Goal: Use online tool/utility: Utilize a website feature to perform a specific function

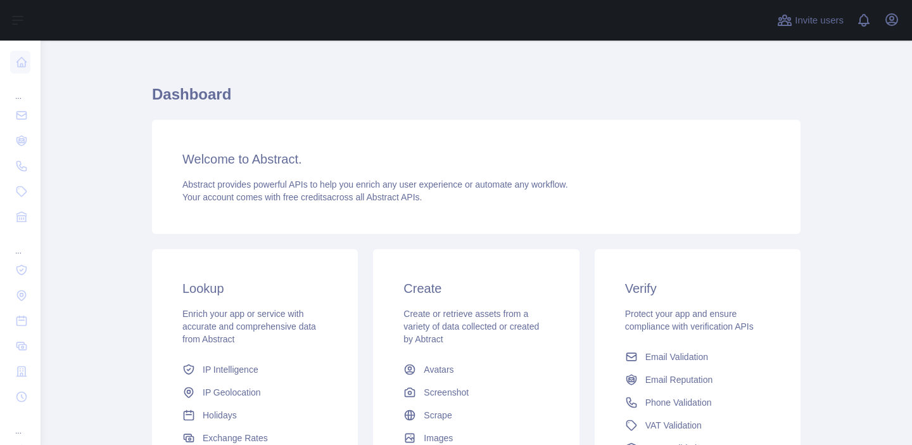
scroll to position [15, 0]
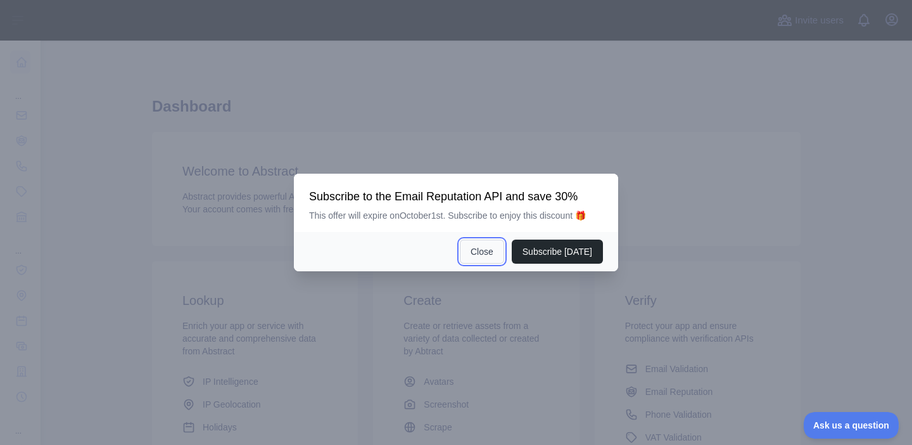
click at [483, 253] on button "Close" at bounding box center [482, 251] width 44 height 24
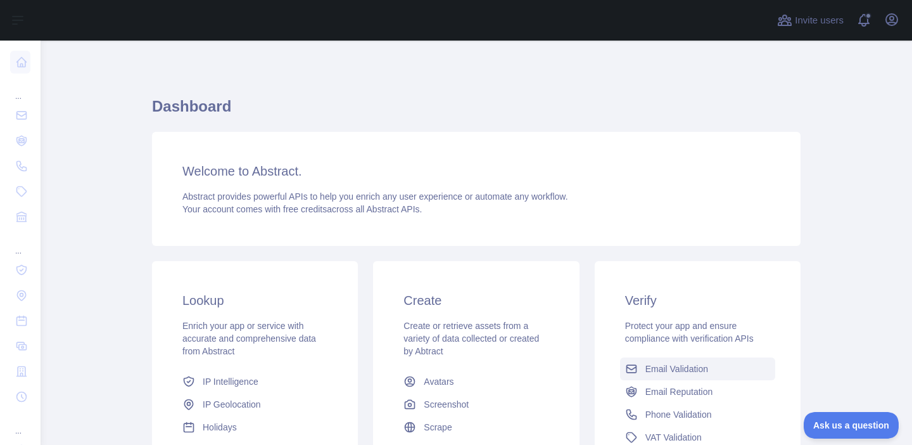
click at [683, 372] on span "Email Validation" at bounding box center [676, 368] width 63 height 13
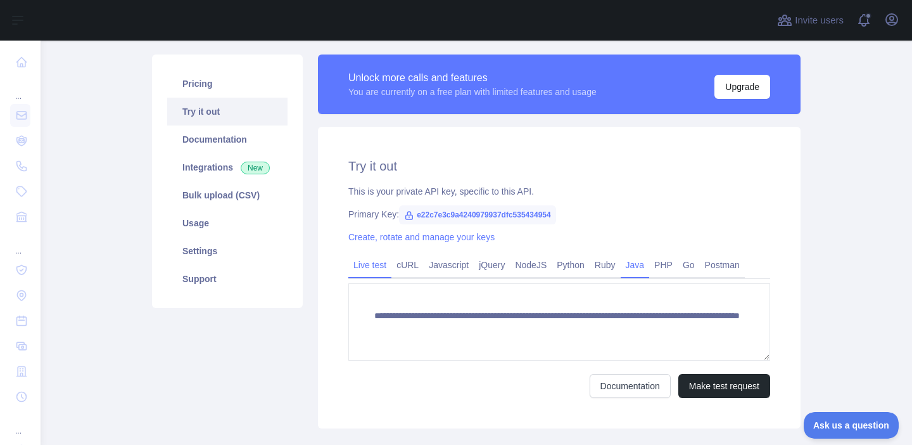
scroll to position [144, 0]
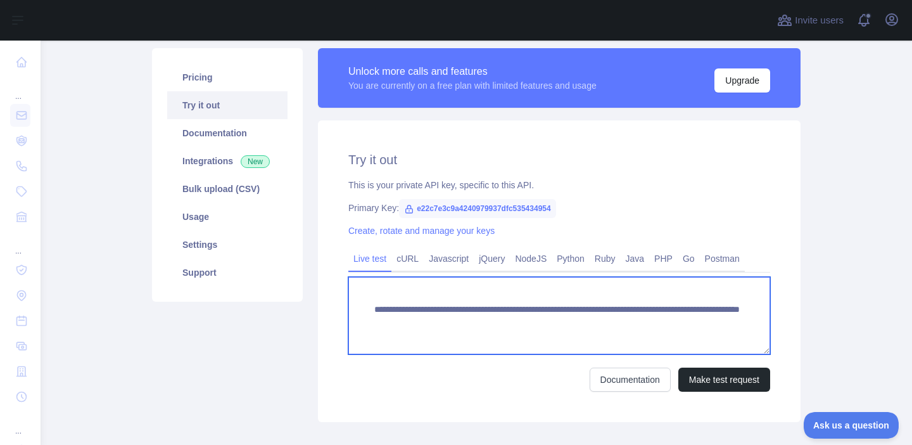
drag, startPoint x: 728, startPoint y: 324, endPoint x: 636, endPoint y: 321, distance: 92.5
click at [636, 321] on textarea "**********" at bounding box center [559, 315] width 422 height 77
paste textarea "**********"
type textarea "**********"
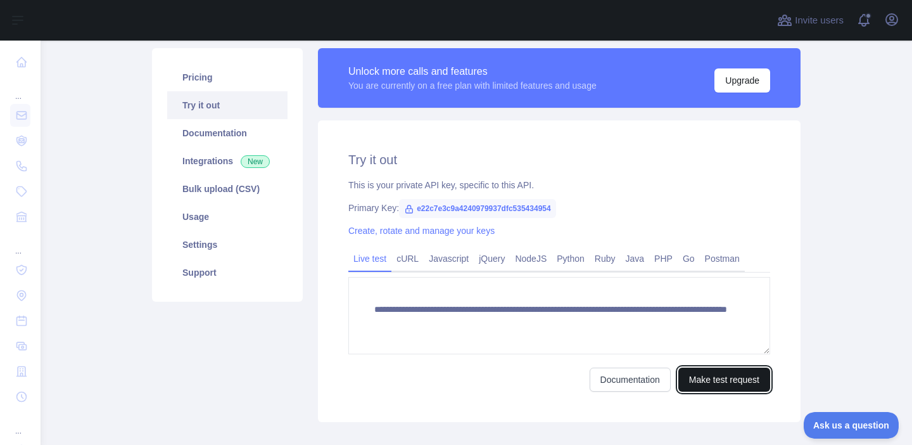
click at [728, 378] on button "Make test request" at bounding box center [724, 379] width 92 height 24
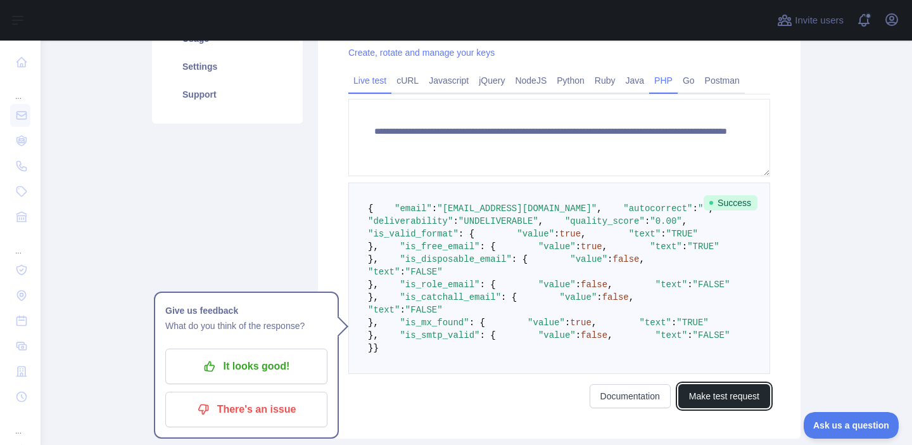
scroll to position [326, 0]
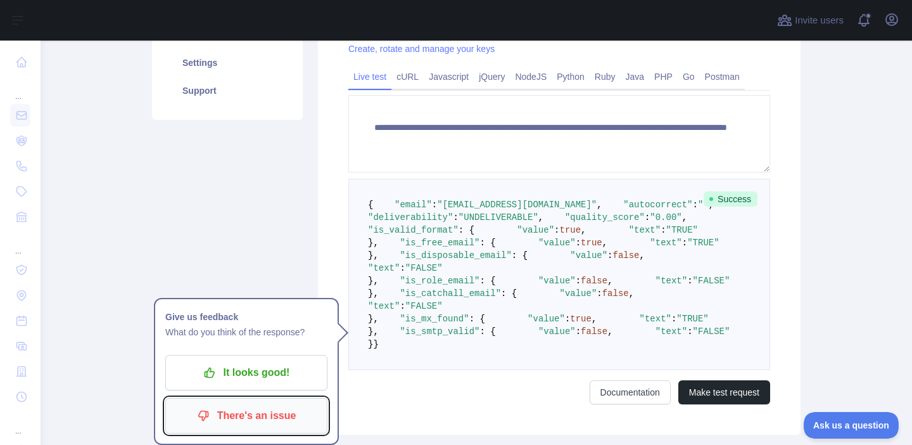
click at [236, 407] on p "There's an issue" at bounding box center [246, 416] width 143 height 22
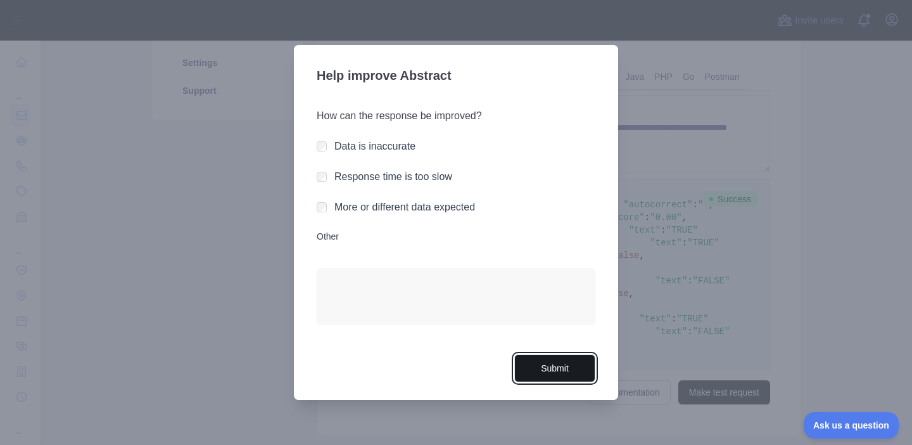
click at [553, 365] on button "Submit" at bounding box center [554, 368] width 81 height 29
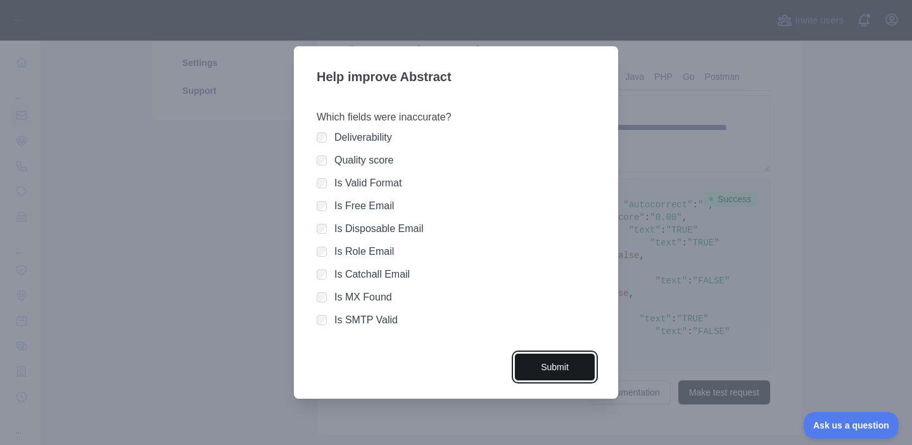
click at [567, 369] on button "Submit" at bounding box center [554, 367] width 81 height 29
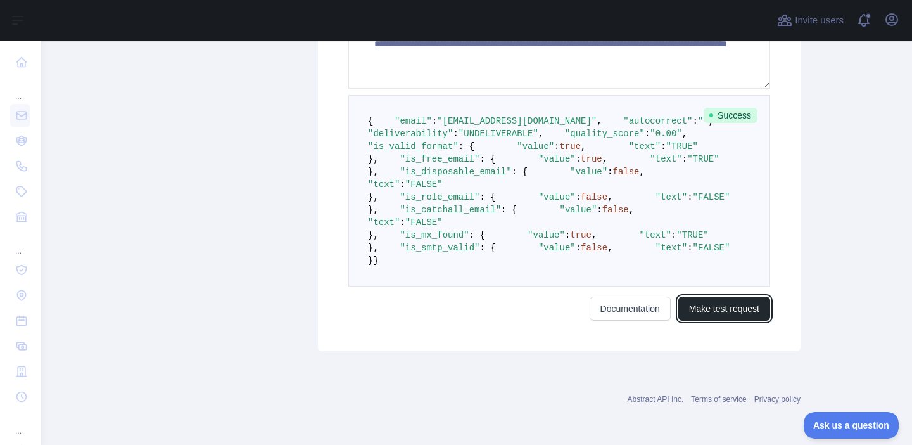
scroll to position [688, 0]
click at [720, 315] on button "Make test request" at bounding box center [724, 308] width 92 height 24
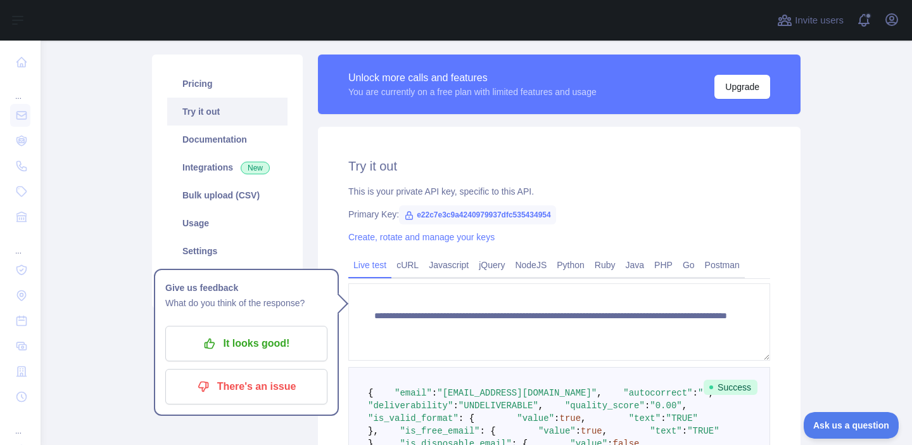
scroll to position [109, 0]
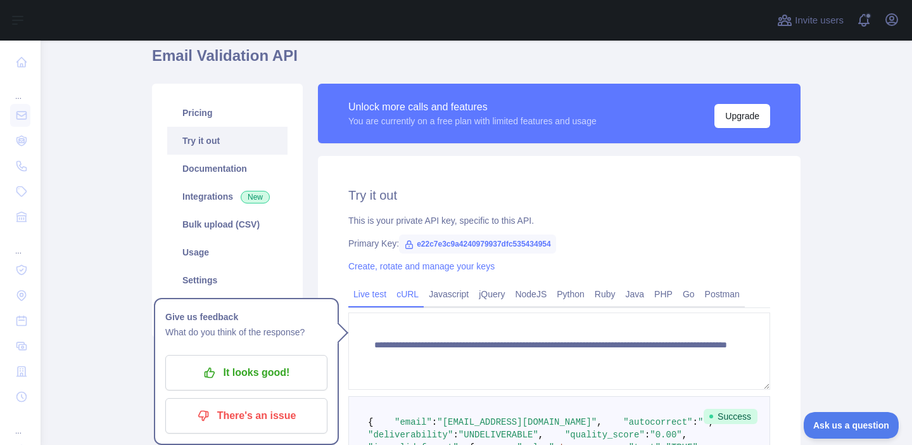
click at [413, 301] on link "cURL" at bounding box center [407, 294] width 32 height 20
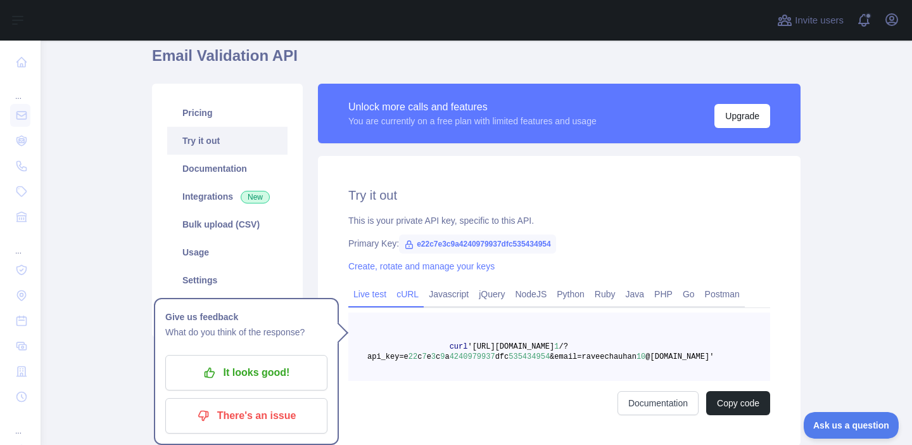
click at [383, 300] on link "Live test" at bounding box center [369, 294] width 43 height 20
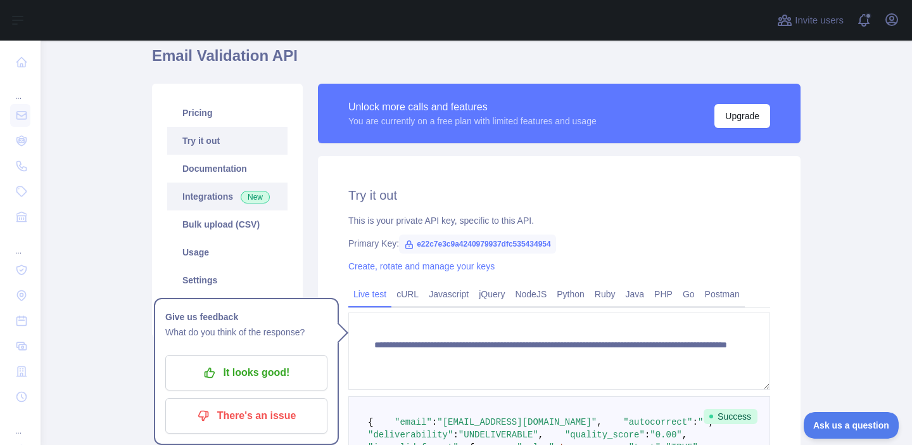
click at [200, 196] on link "Integrations New" at bounding box center [227, 196] width 120 height 28
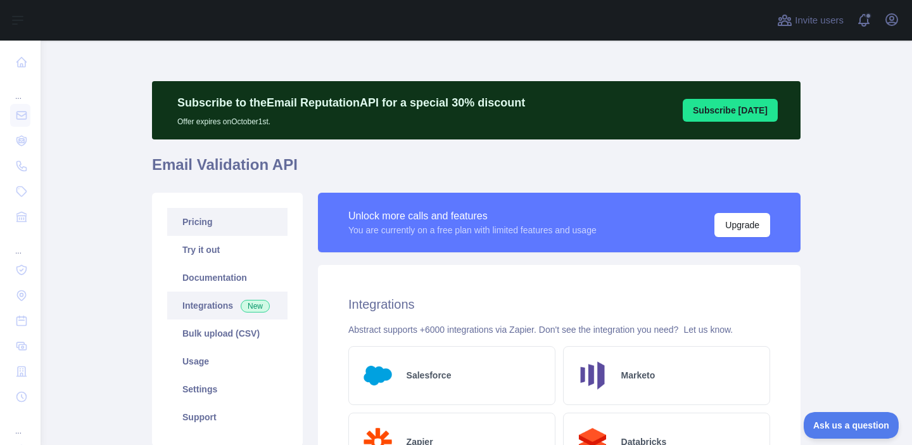
click at [193, 225] on link "Pricing" at bounding box center [227, 222] width 120 height 28
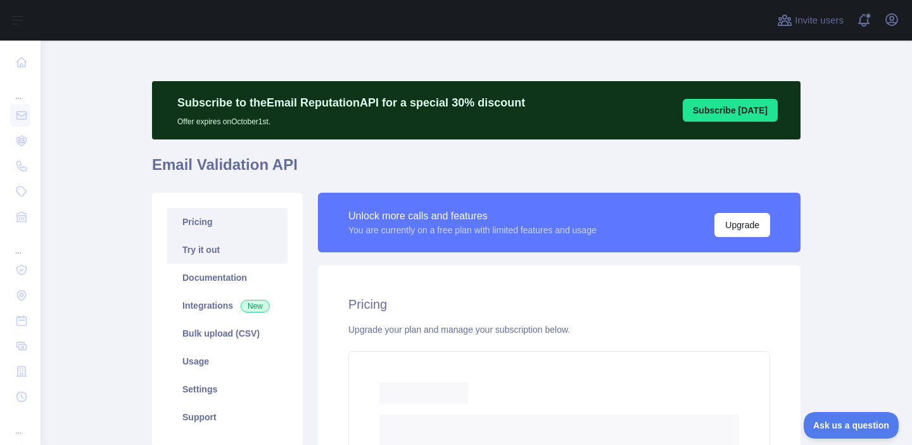
click at [198, 246] on link "Try it out" at bounding box center [227, 250] width 120 height 28
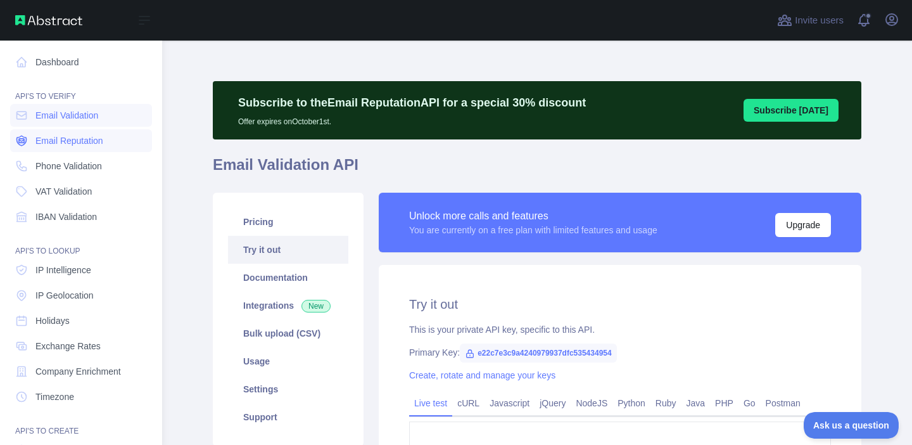
click at [73, 142] on span "Email Reputation" at bounding box center [69, 140] width 68 height 13
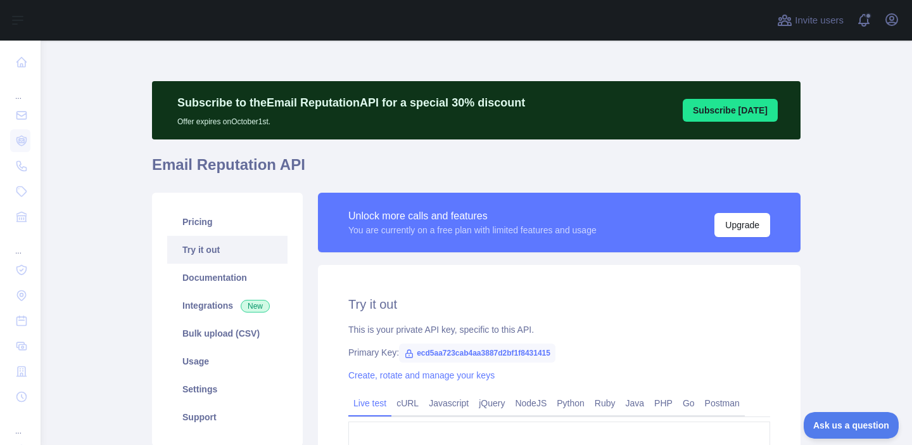
scroll to position [185, 0]
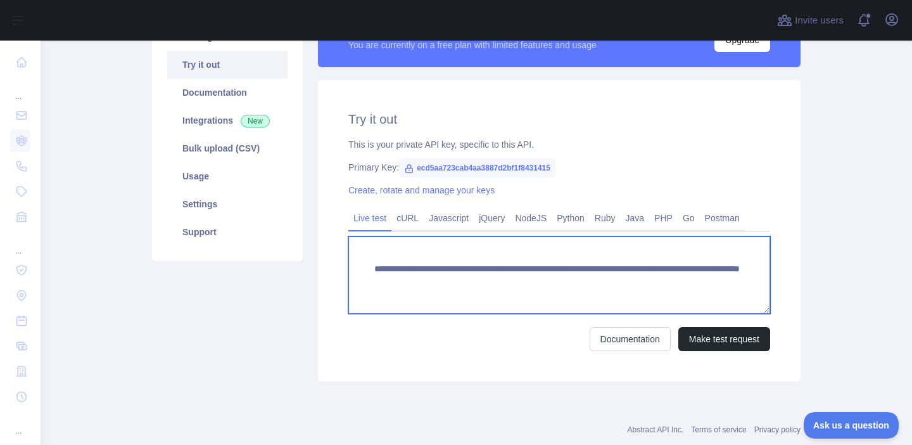
click at [724, 286] on textarea "**********" at bounding box center [559, 274] width 422 height 77
paste textarea "**********"
type textarea "**********"
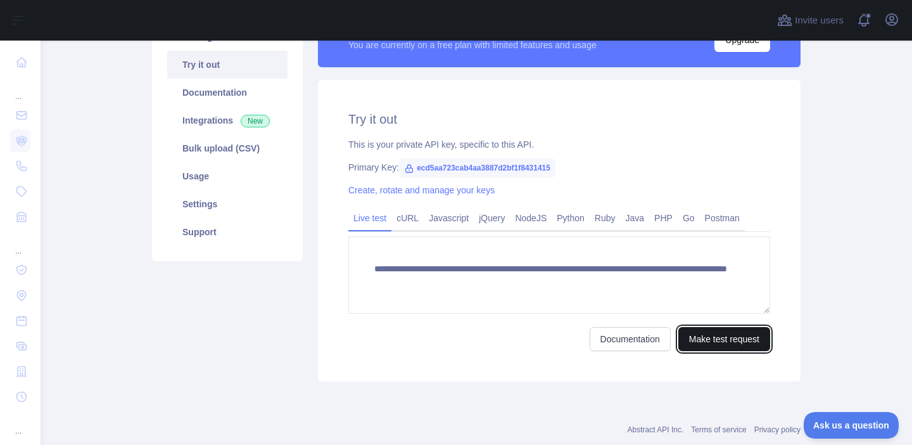
click at [733, 339] on button "Make test request" at bounding box center [724, 339] width 92 height 24
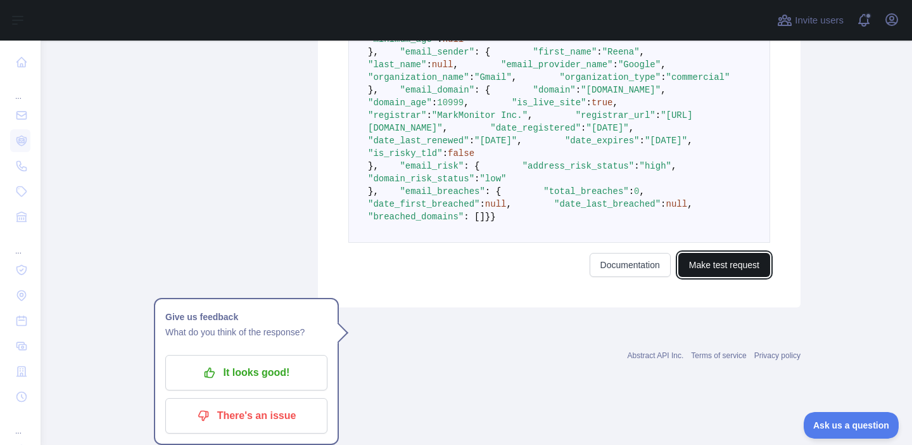
scroll to position [868, 0]
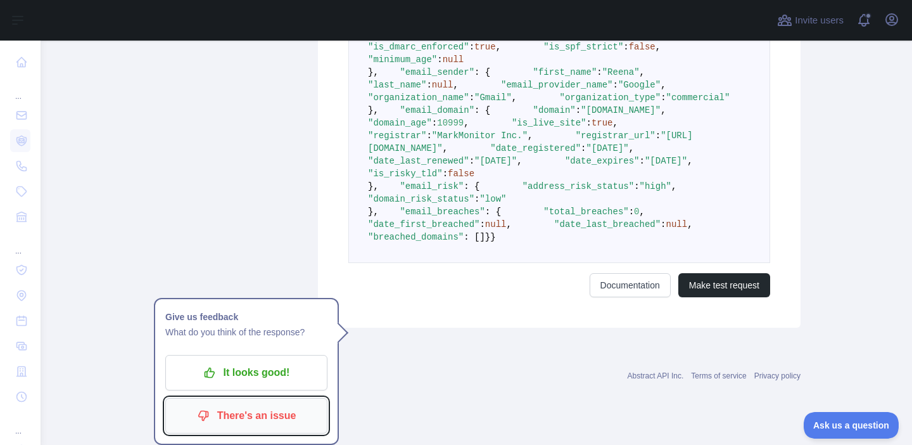
click at [238, 405] on p "There's an issue" at bounding box center [246, 416] width 143 height 22
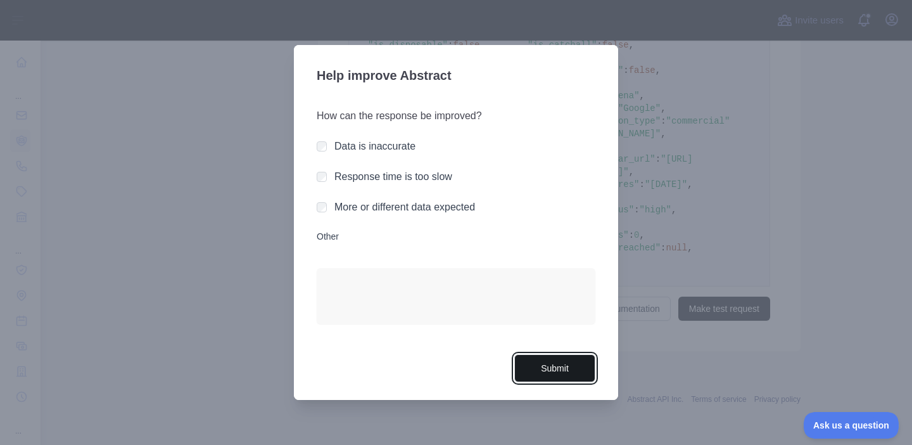
click at [559, 367] on button "Submit" at bounding box center [554, 368] width 81 height 29
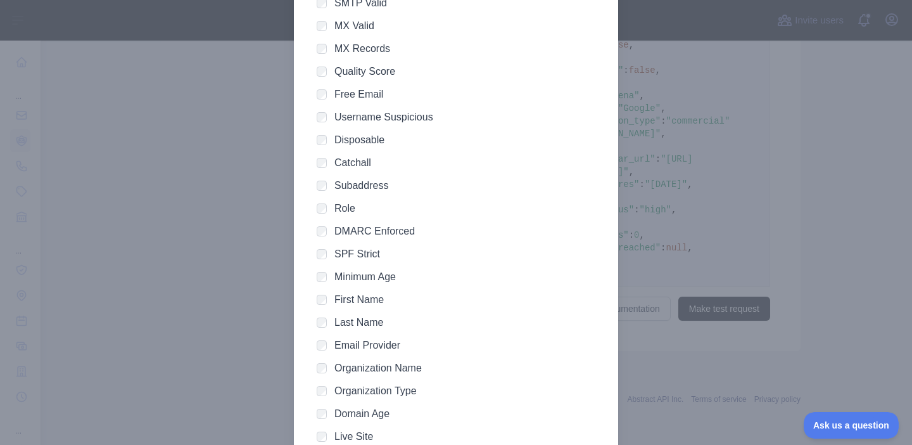
scroll to position [359, 0]
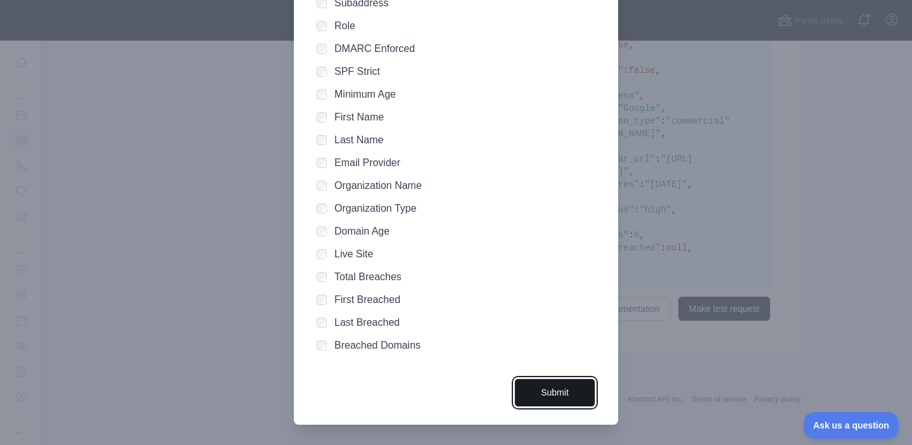
click at [539, 393] on button "Submit" at bounding box center [554, 392] width 81 height 29
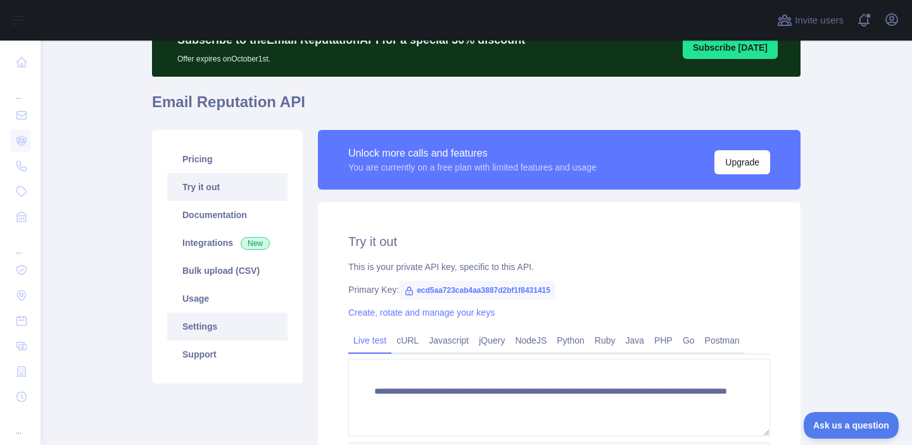
scroll to position [0, 0]
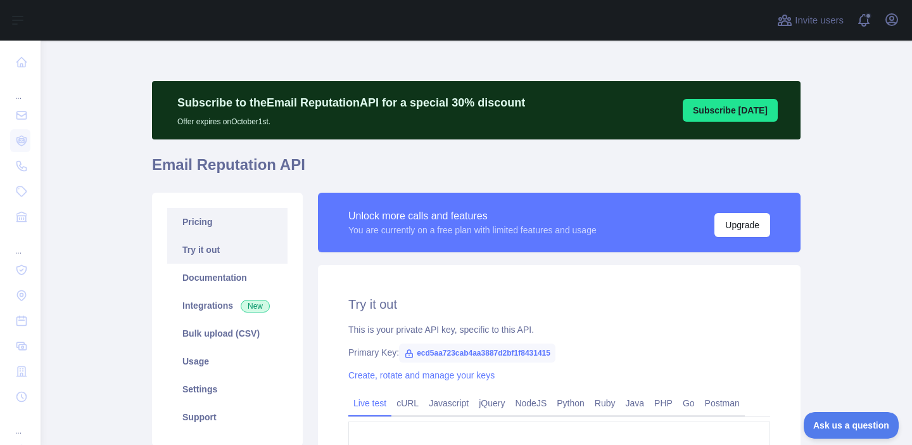
click at [209, 213] on link "Pricing" at bounding box center [227, 222] width 120 height 28
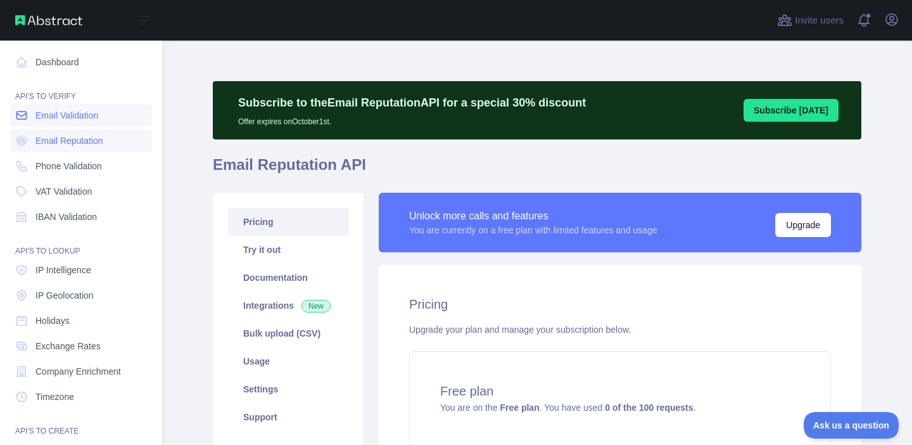
click at [56, 117] on span "Email Validation" at bounding box center [66, 115] width 63 height 13
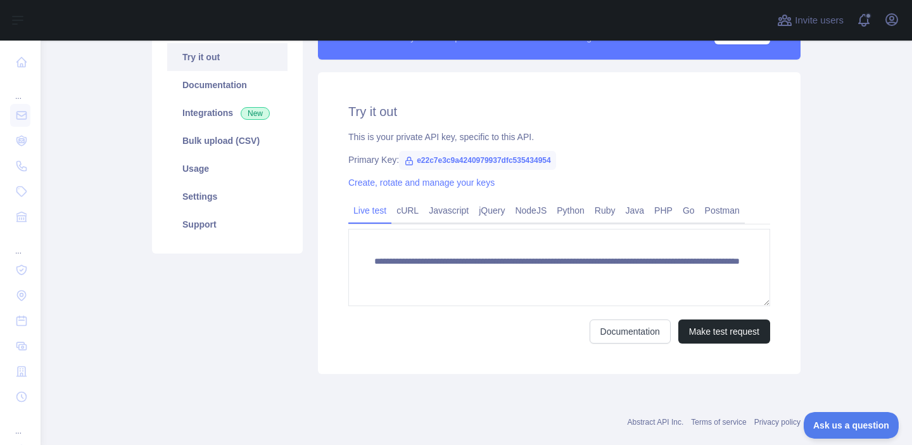
scroll to position [203, 0]
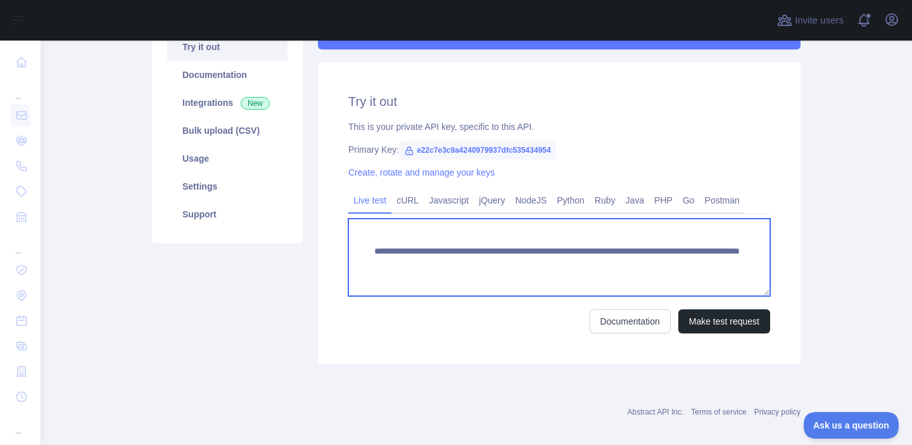
drag, startPoint x: 611, startPoint y: 265, endPoint x: 726, endPoint y: 263, distance: 115.3
click at [726, 263] on textarea "**********" at bounding box center [559, 257] width 422 height 77
paste textarea "**********"
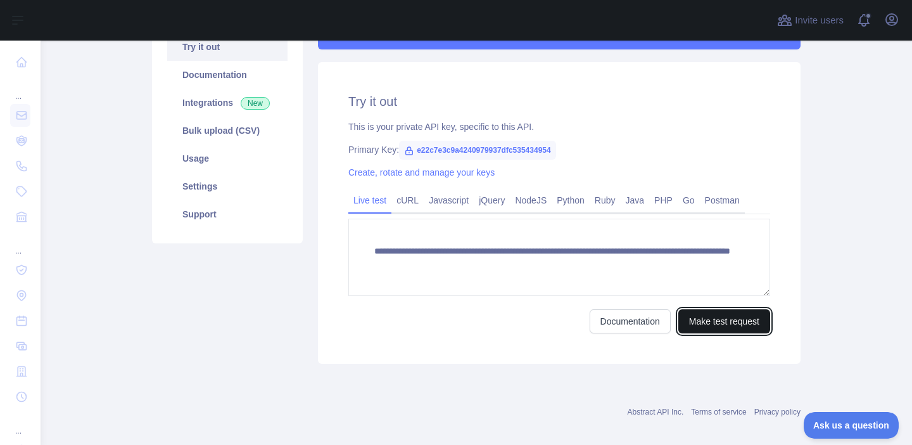
click at [727, 326] on button "Make test request" at bounding box center [724, 321] width 92 height 24
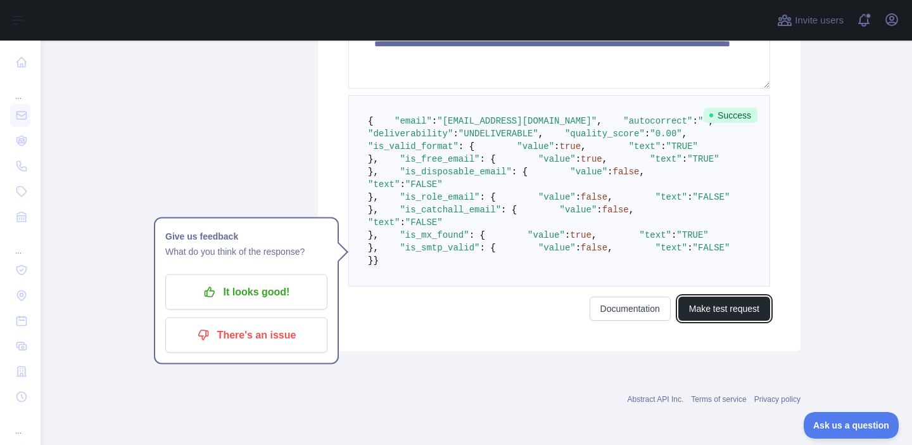
scroll to position [461, 0]
click at [443, 189] on span ""FALSE"" at bounding box center [423, 184] width 37 height 10
click at [676, 240] on span ""TRUE"" at bounding box center [692, 235] width 32 height 10
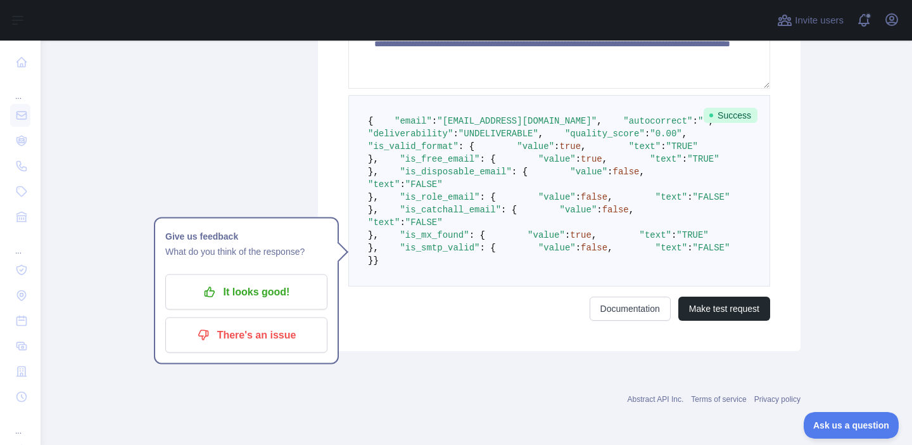
click at [676, 240] on span ""TRUE"" at bounding box center [692, 235] width 32 height 10
click at [436, 253] on span ""is_smtp_valid"" at bounding box center [440, 248] width 80 height 10
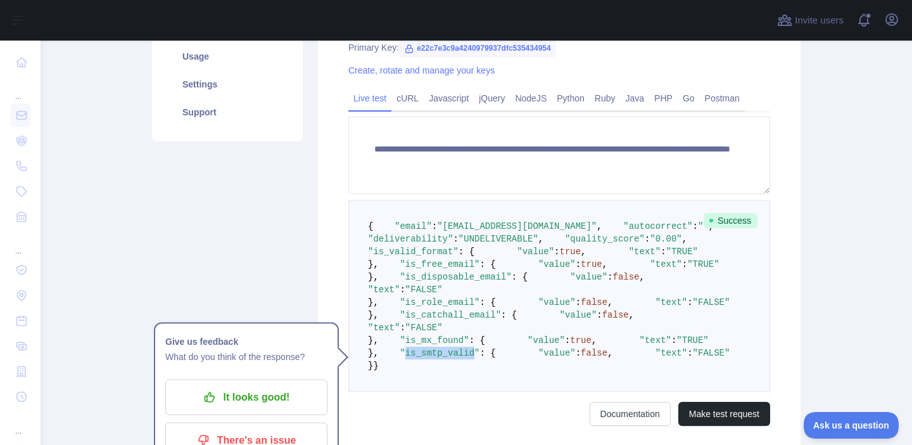
scroll to position [289, 0]
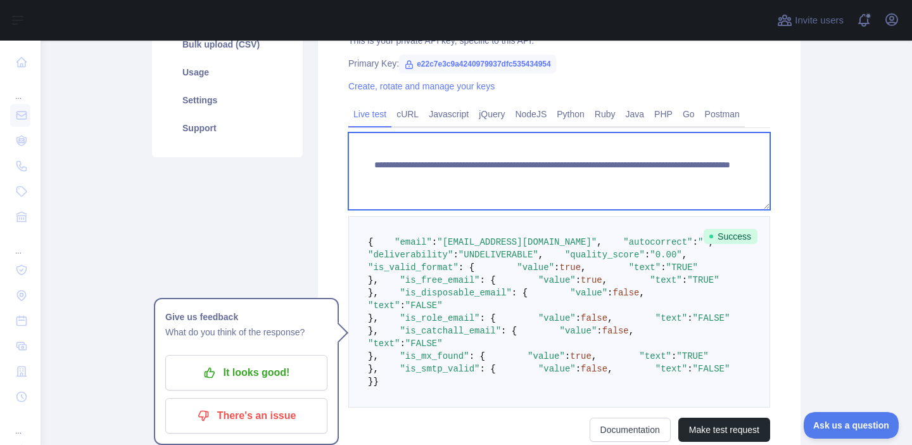
drag, startPoint x: 654, startPoint y: 165, endPoint x: 617, endPoint y: 165, distance: 37.4
click at [617, 165] on textarea "**********" at bounding box center [559, 170] width 422 height 77
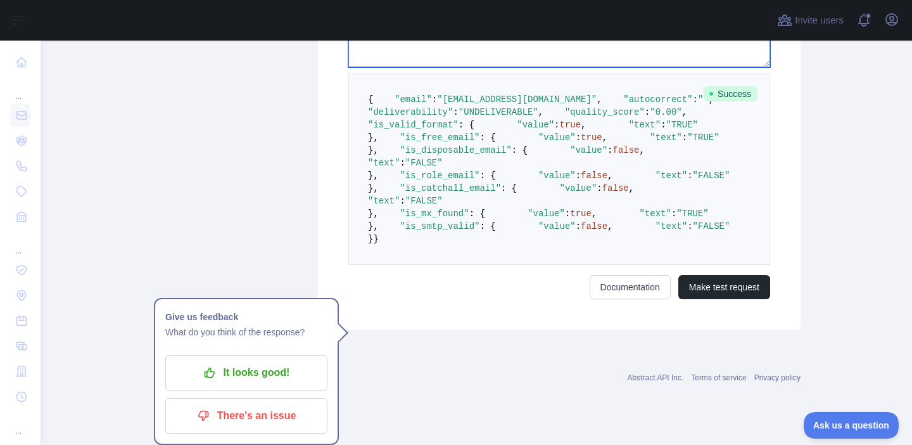
scroll to position [688, 0]
type textarea "**********"
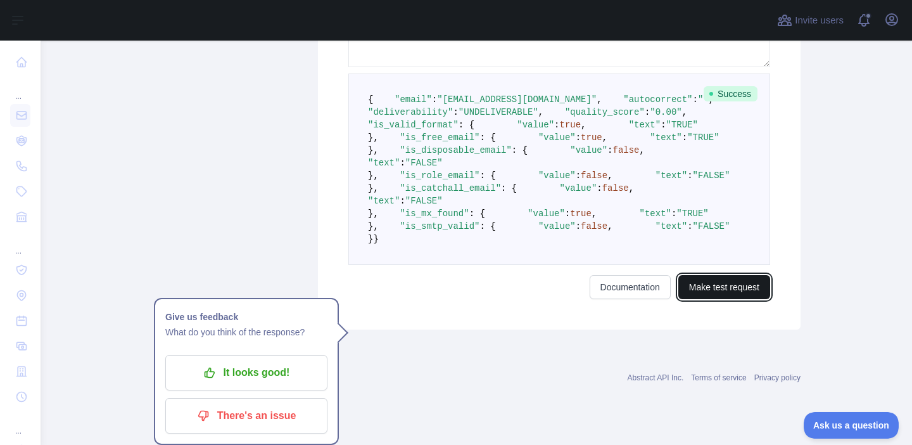
click at [718, 299] on button "Make test request" at bounding box center [724, 287] width 92 height 24
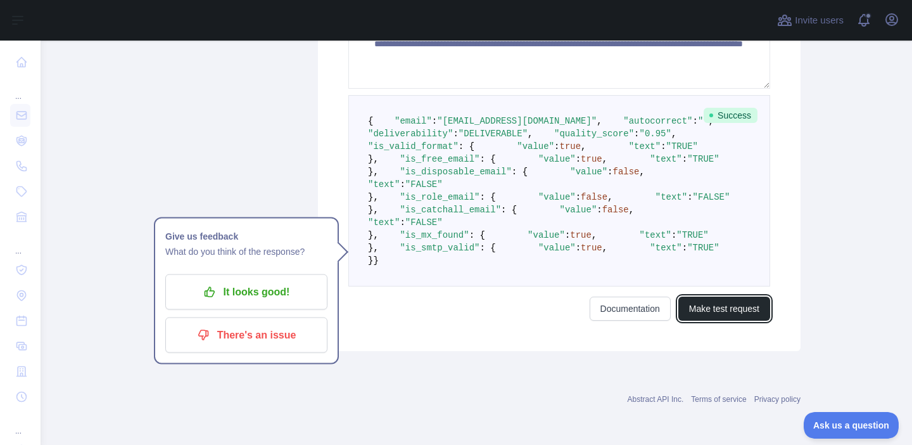
scroll to position [544, 0]
click at [687, 253] on span ""TRUE"" at bounding box center [703, 248] width 32 height 10
click at [413, 253] on span ""is_smtp_valid"" at bounding box center [440, 248] width 80 height 10
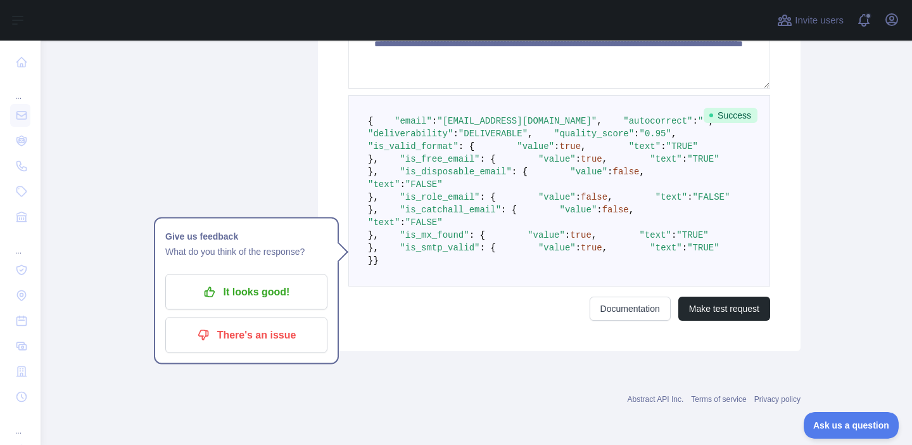
click at [413, 253] on span ""is_smtp_valid"" at bounding box center [440, 248] width 80 height 10
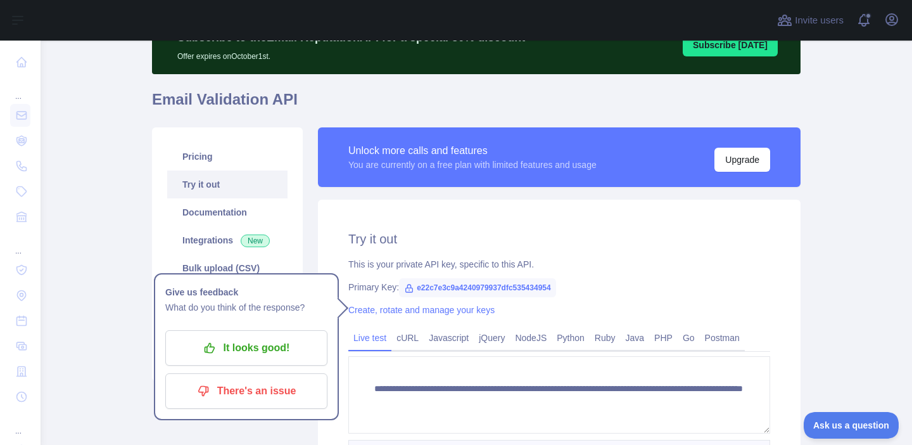
scroll to position [0, 0]
